Goal: Transaction & Acquisition: Obtain resource

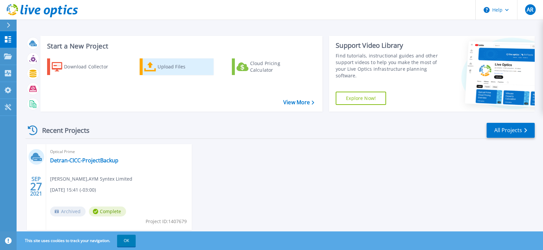
click at [158, 66] on div "Upload Files" at bounding box center [183, 66] width 53 height 13
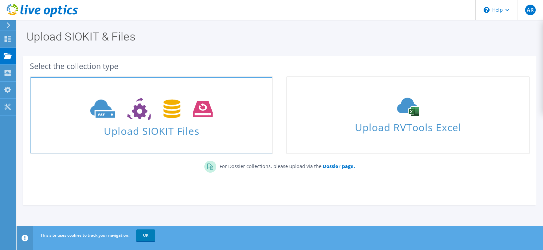
click at [135, 95] on span at bounding box center [151, 108] width 242 height 28
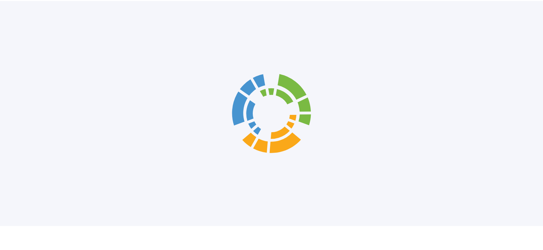
scroll to position [15, 0]
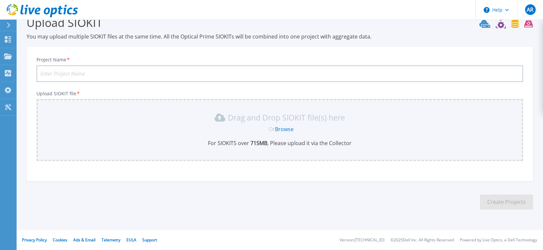
click at [130, 69] on input "Project Name *" at bounding box center [279, 73] width 486 height 17
paste input "CarmoEnergyESXIEQX"
type input "CarmoEnergyESXIEQX"
click at [292, 128] on link "Browse" at bounding box center [284, 128] width 19 height 7
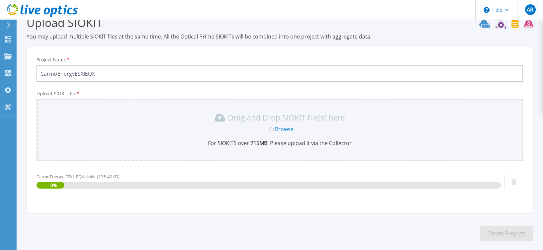
scroll to position [46, 0]
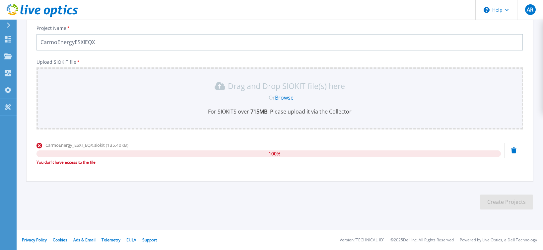
click at [513, 151] on icon at bounding box center [513, 150] width 5 height 6
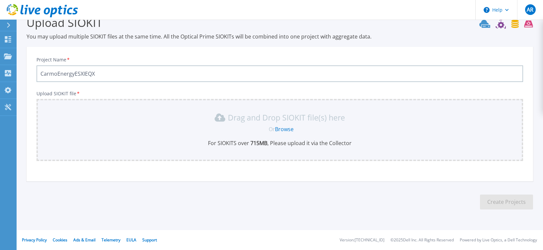
scroll to position [15, 0]
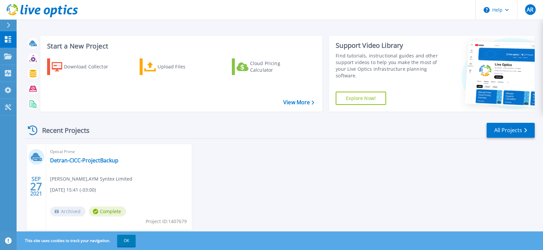
scroll to position [19, 0]
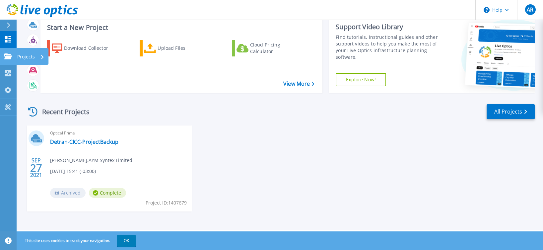
click at [24, 55] on p "Projects" at bounding box center [26, 56] width 18 height 17
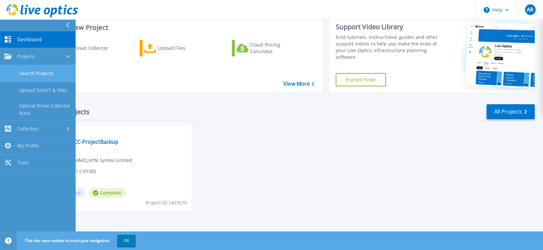
click at [30, 74] on link "Search Projects" at bounding box center [38, 73] width 76 height 17
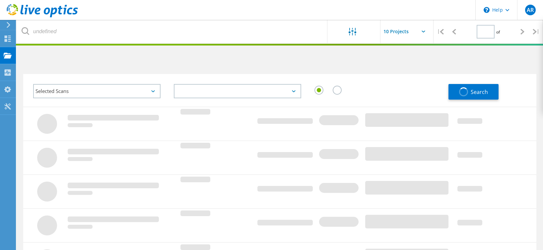
type input "1"
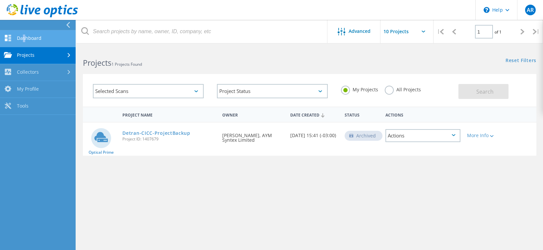
click at [23, 42] on link "Dashboard" at bounding box center [38, 38] width 76 height 17
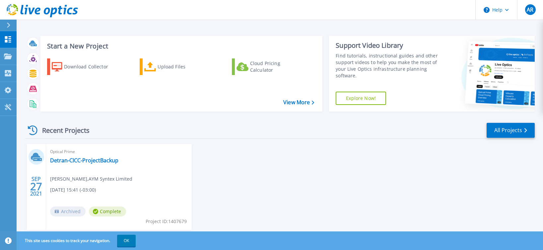
click at [62, 127] on div "Recent Projects" at bounding box center [62, 130] width 73 height 16
click at [513, 126] on link "All Projects" at bounding box center [510, 130] width 48 height 15
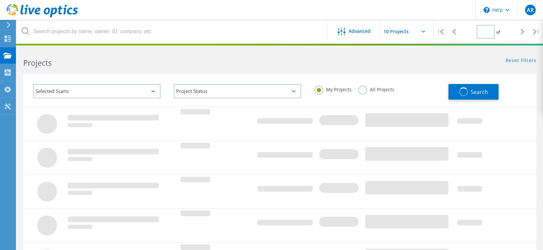
type input "1"
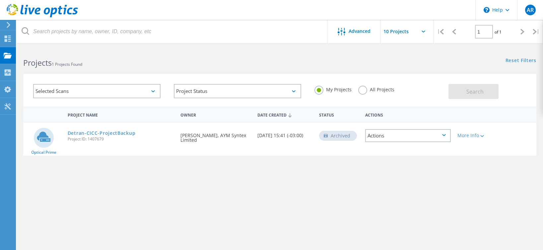
click at [420, 35] on input "text" at bounding box center [413, 31] width 66 height 23
click at [283, 55] on div "Reset Filters Show Filters" at bounding box center [410, 54] width 263 height 12
click at [29, 90] on div "My Profile" at bounding box center [30, 89] width 22 height 5
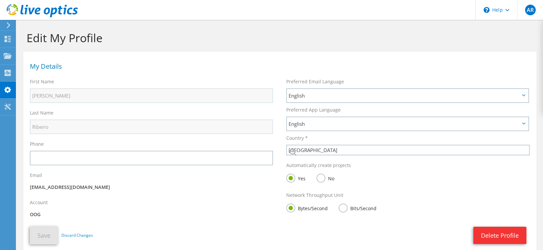
select select "30"
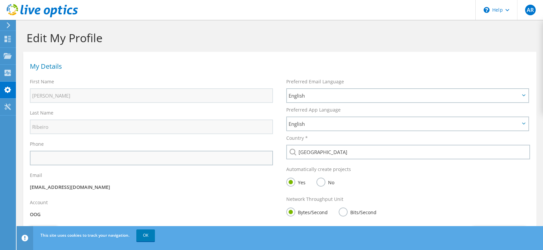
scroll to position [44, 0]
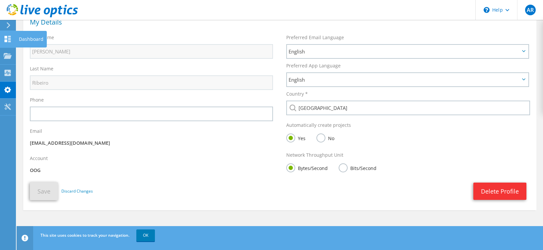
click at [10, 39] on icon at bounding box center [8, 39] width 8 height 6
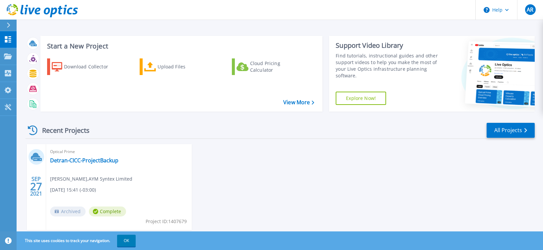
scroll to position [19, 0]
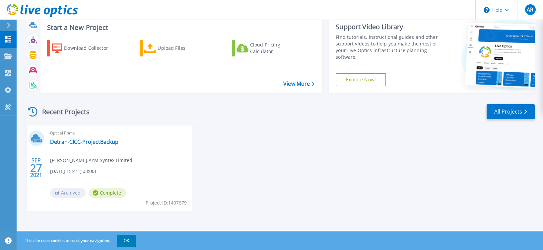
click at [122, 242] on button "OK" at bounding box center [126, 240] width 19 height 12
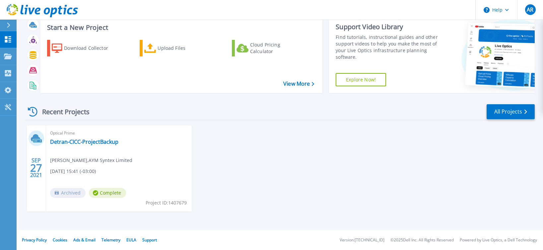
scroll to position [0, 0]
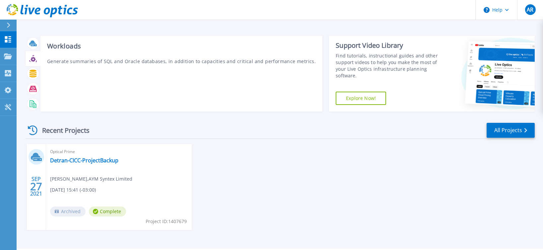
click at [32, 57] on icon at bounding box center [33, 59] width 8 height 8
click at [32, 77] on icon at bounding box center [33, 74] width 7 height 8
click at [36, 89] on icon at bounding box center [33, 89] width 8 height 6
click at [34, 101] on icon at bounding box center [32, 103] width 5 height 7
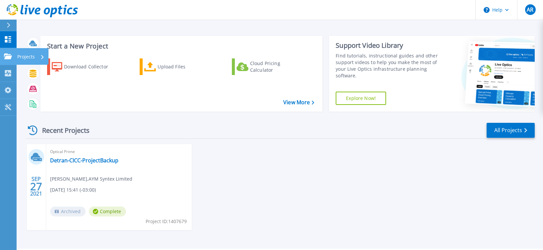
click at [19, 53] on p "Projects" at bounding box center [26, 56] width 18 height 17
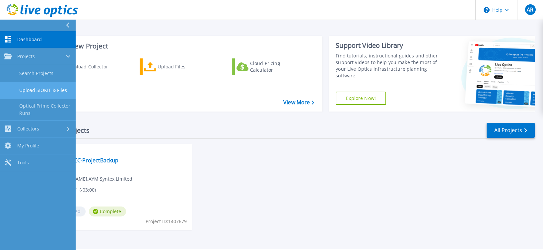
click at [36, 91] on link "Upload SIOKIT & Files" at bounding box center [38, 90] width 76 height 17
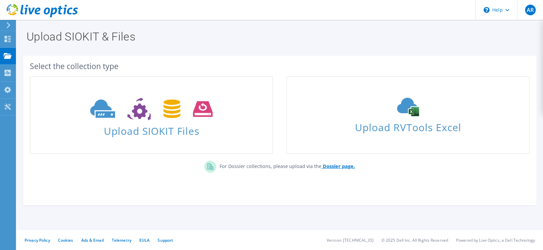
click at [344, 166] on b "Dossier page." at bounding box center [339, 166] width 32 height 6
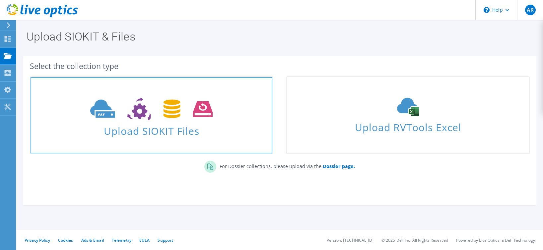
click at [153, 138] on link "Upload SIOKIT Files" at bounding box center [151, 115] width 243 height 78
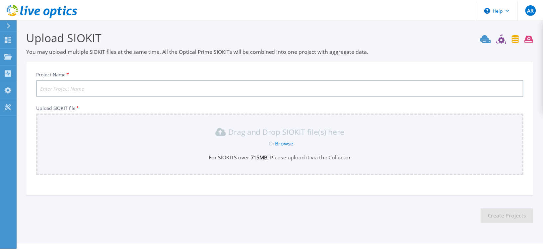
scroll to position [15, 0]
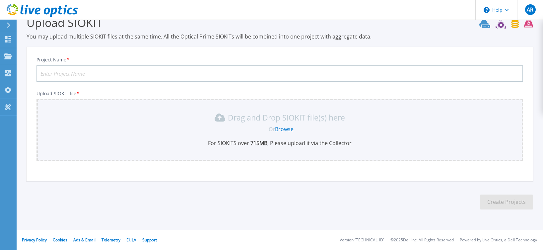
click at [284, 126] on link "Browse" at bounding box center [284, 128] width 19 height 7
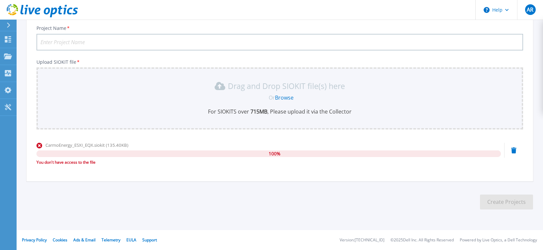
drag, startPoint x: 74, startPoint y: 50, endPoint x: 75, endPoint y: 47, distance: 3.6
click at [74, 50] on input "Project Name *" at bounding box center [279, 42] width 486 height 17
click at [76, 43] on input "Project Name *" at bounding box center [279, 42] width 486 height 17
type input "123"
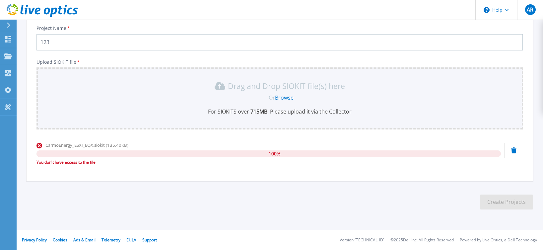
click at [280, 98] on link "Browse" at bounding box center [284, 97] width 19 height 7
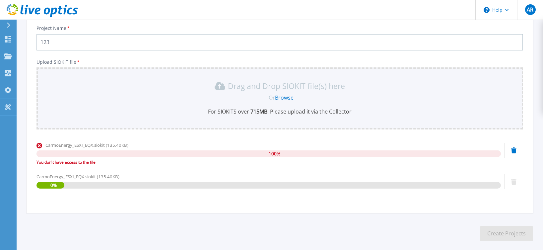
scroll to position [78, 0]
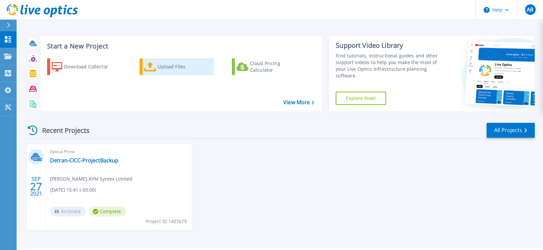
click at [173, 68] on div "Upload Files" at bounding box center [183, 66] width 53 height 13
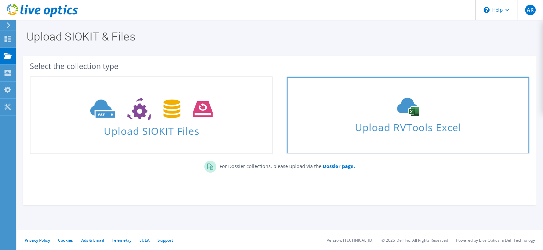
click at [394, 128] on span "Upload RVTools Excel" at bounding box center [408, 125] width 242 height 14
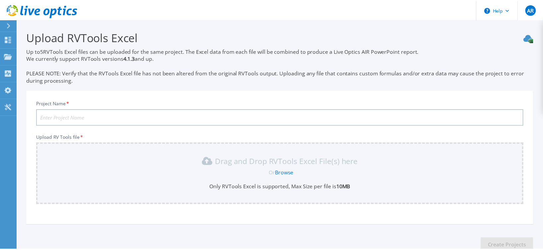
scroll to position [44, 0]
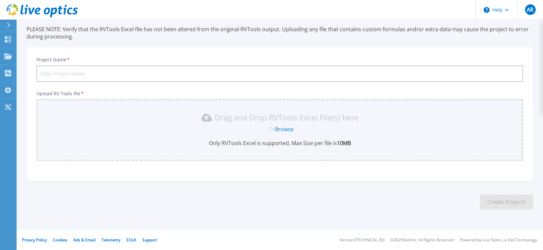
click at [175, 72] on input "Project Name *" at bounding box center [279, 73] width 486 height 17
paste input "CarmoEnergyESXIEQX"
type input "CarmoEnergyESXIEQX"
click at [289, 128] on link "Browse" at bounding box center [284, 128] width 19 height 7
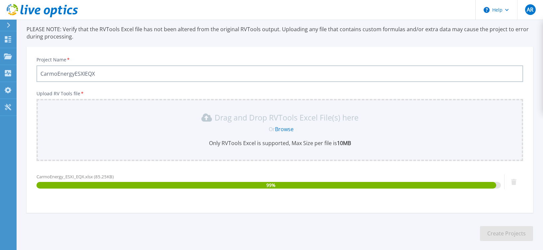
scroll to position [75, 0]
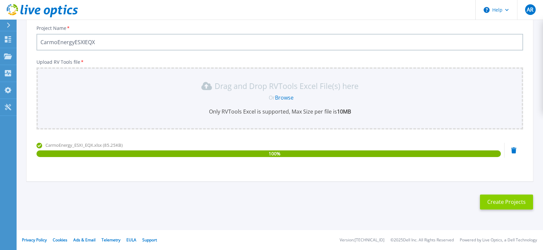
click at [501, 200] on button "Create Projects" at bounding box center [506, 201] width 53 height 15
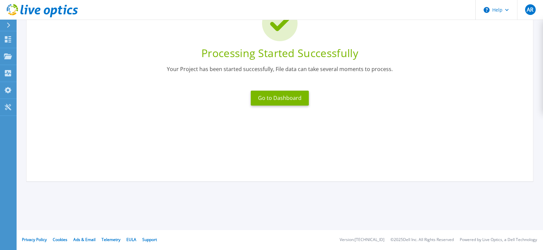
scroll to position [65, 0]
click at [277, 98] on button "Go to Dashboard" at bounding box center [280, 97] width 58 height 15
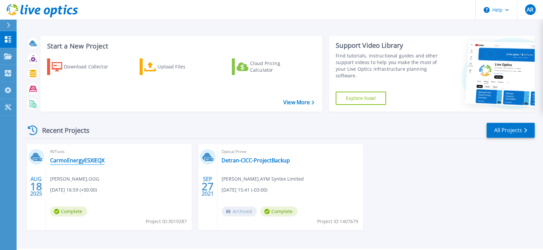
click at [79, 163] on link "CarmoEnergyESXIEQX" at bounding box center [77, 160] width 54 height 7
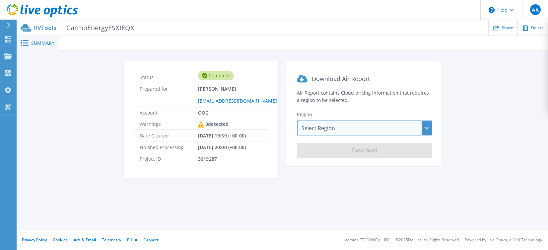
click at [356, 127] on div "Select Region [GEOGRAPHIC_DATA] ([GEOGRAPHIC_DATA]) [GEOGRAPHIC_DATA] ([GEOGRAP…" at bounding box center [364, 127] width 135 height 15
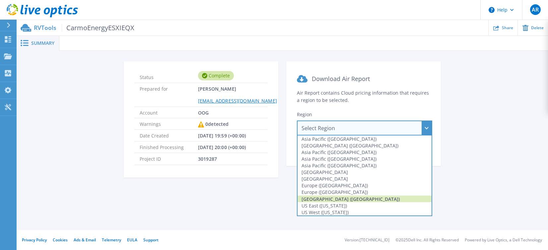
click at [339, 198] on div "[GEOGRAPHIC_DATA] ([GEOGRAPHIC_DATA])" at bounding box center [364, 198] width 134 height 7
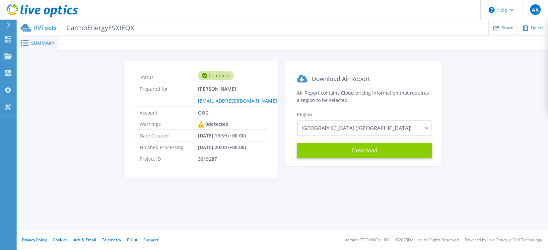
click at [367, 154] on button "Download" at bounding box center [364, 150] width 135 height 15
